Goal: Navigation & Orientation: Go to known website

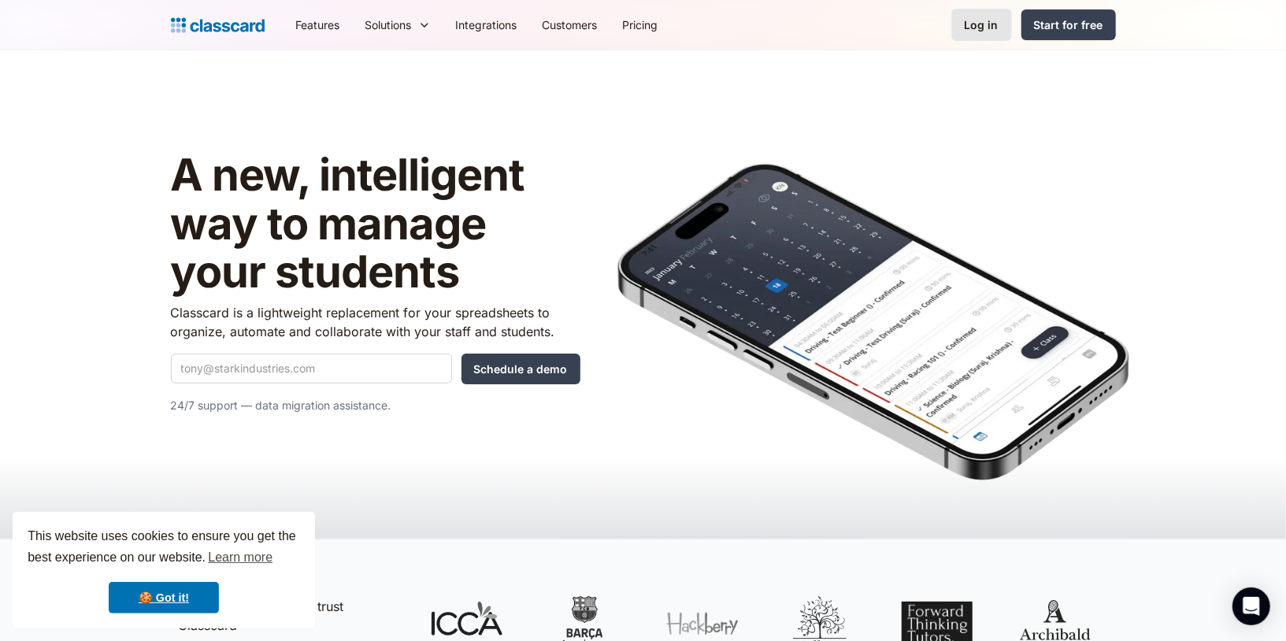
click at [1002, 38] on link "Log in" at bounding box center [981, 25] width 61 height 32
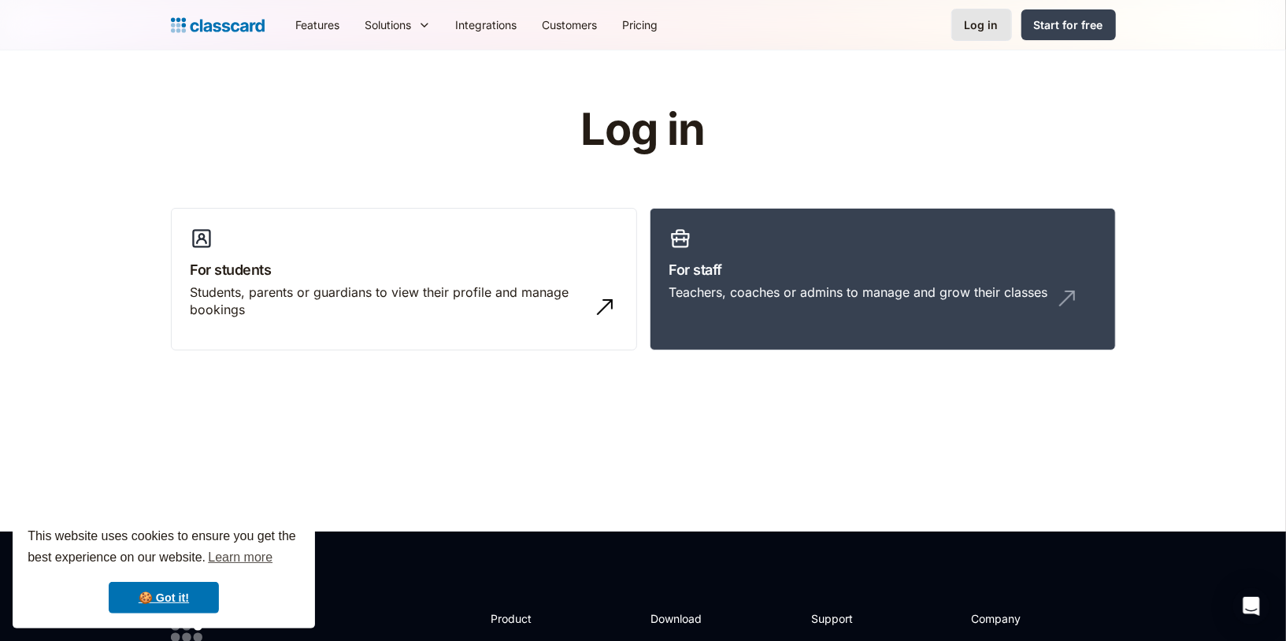
click at [984, 29] on div "Log in" at bounding box center [981, 25] width 34 height 17
click at [886, 252] on link "For staff Teachers, coaches or admins to manage and grow their classes" at bounding box center [882, 279] width 466 height 143
